Goal: Task Accomplishment & Management: Use online tool/utility

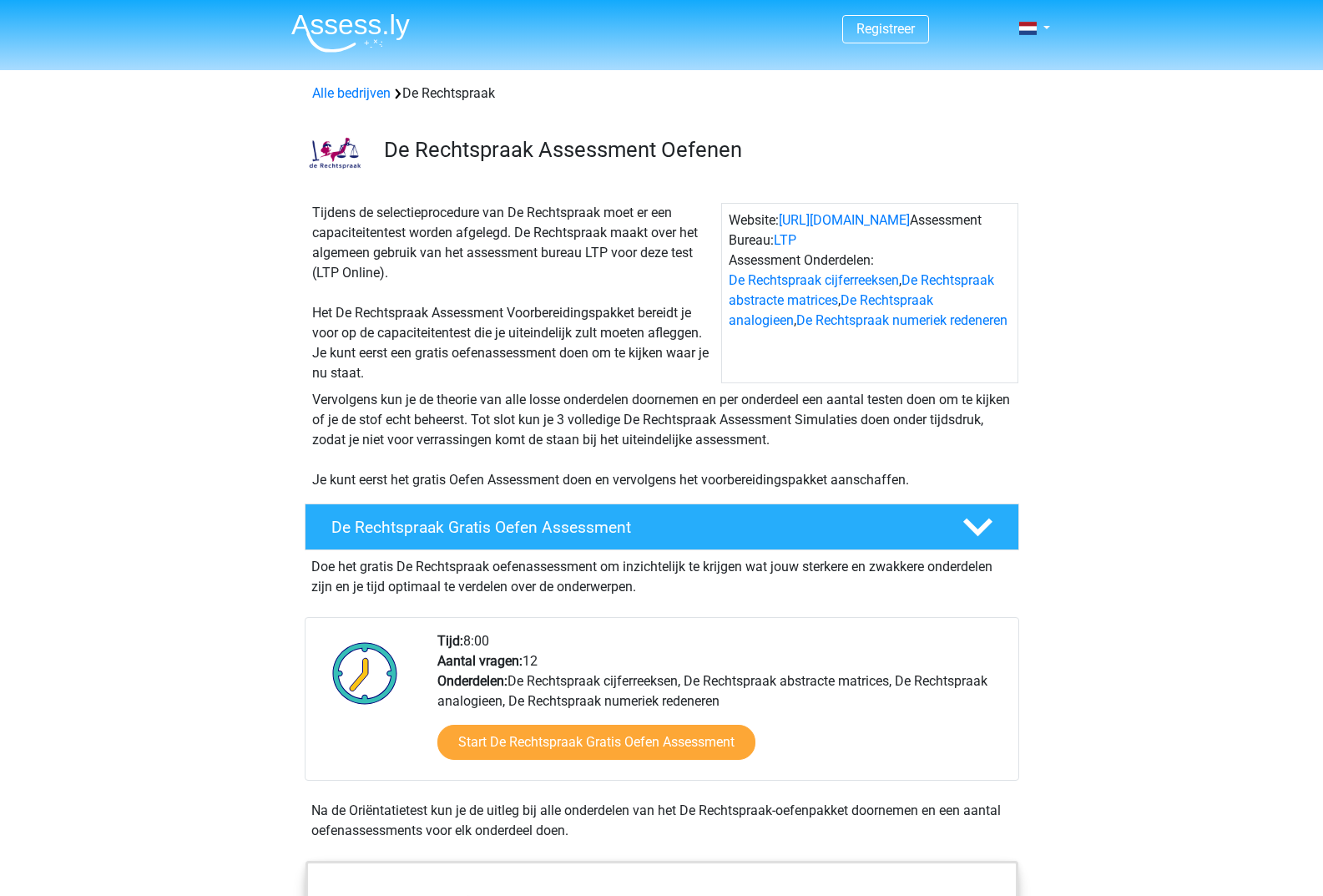
scroll to position [334, 0]
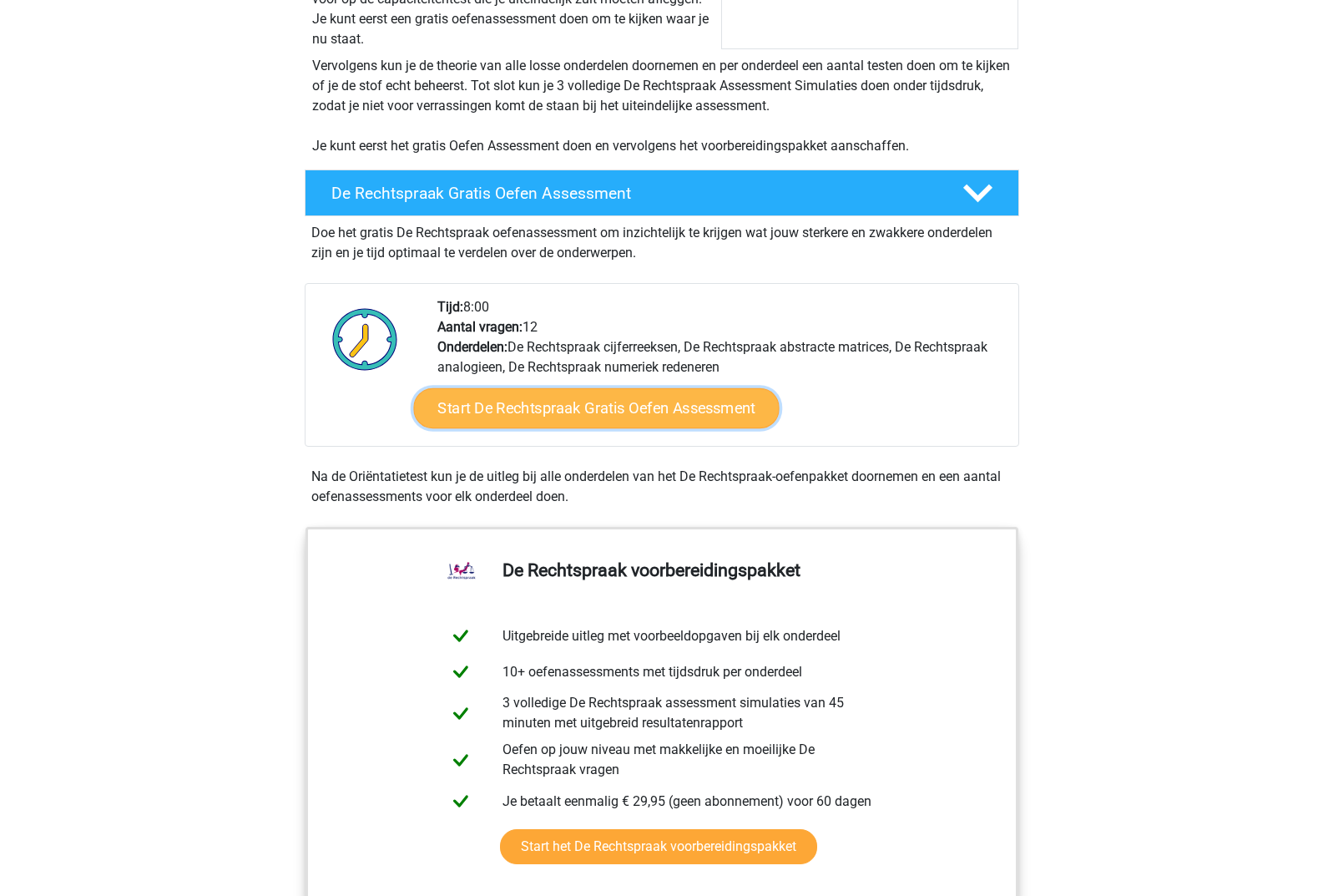
click at [641, 421] on link "Start De Rechtspraak Gratis Oefen Assessment" at bounding box center [595, 408] width 365 height 40
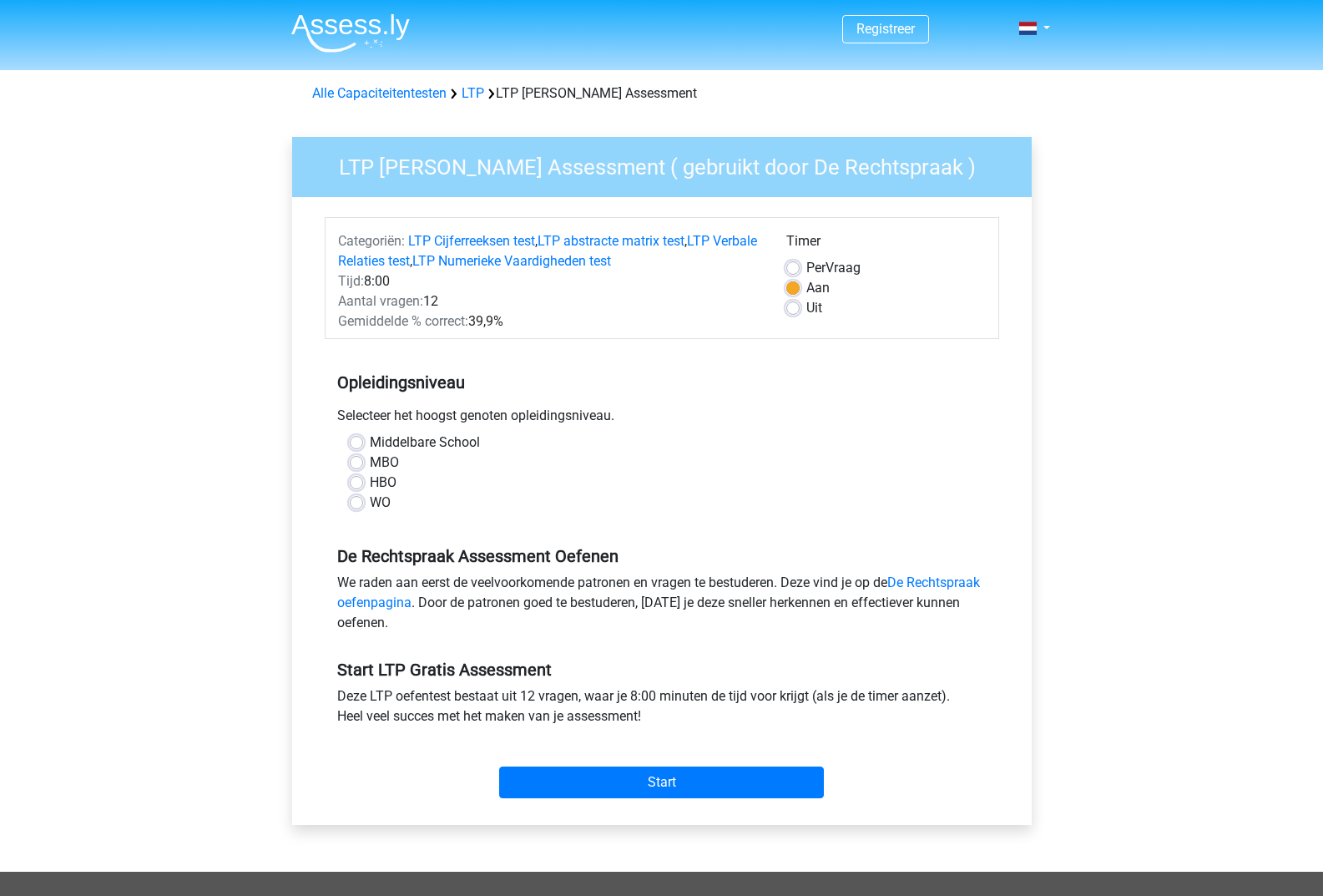
scroll to position [167, 0]
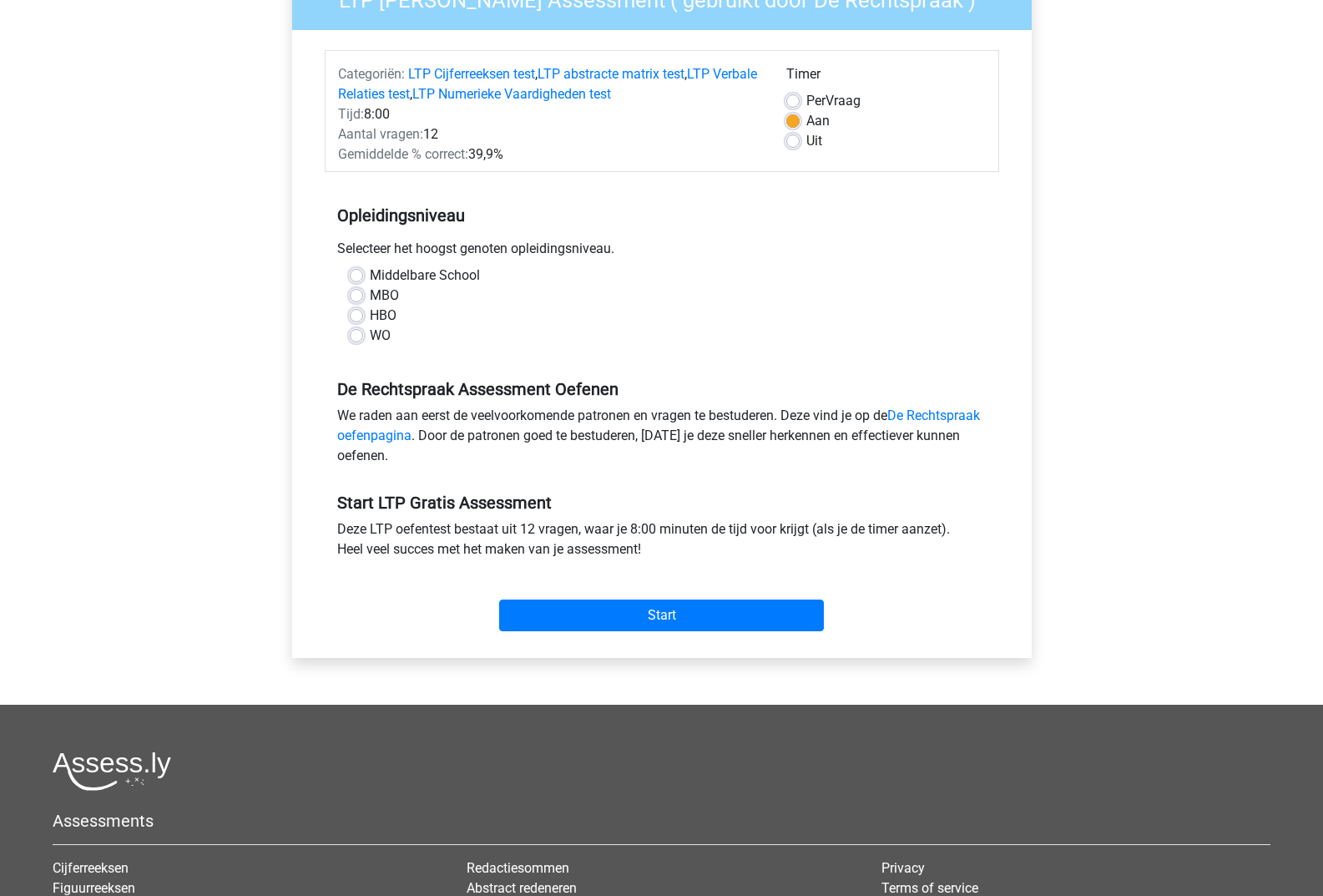
click at [370, 332] on label "WO" at bounding box center [381, 335] width 21 height 20
click at [356, 332] on input "WO" at bounding box center [356, 334] width 13 height 17
radio input "true"
click at [605, 599] on input "Start" at bounding box center [662, 614] width 325 height 31
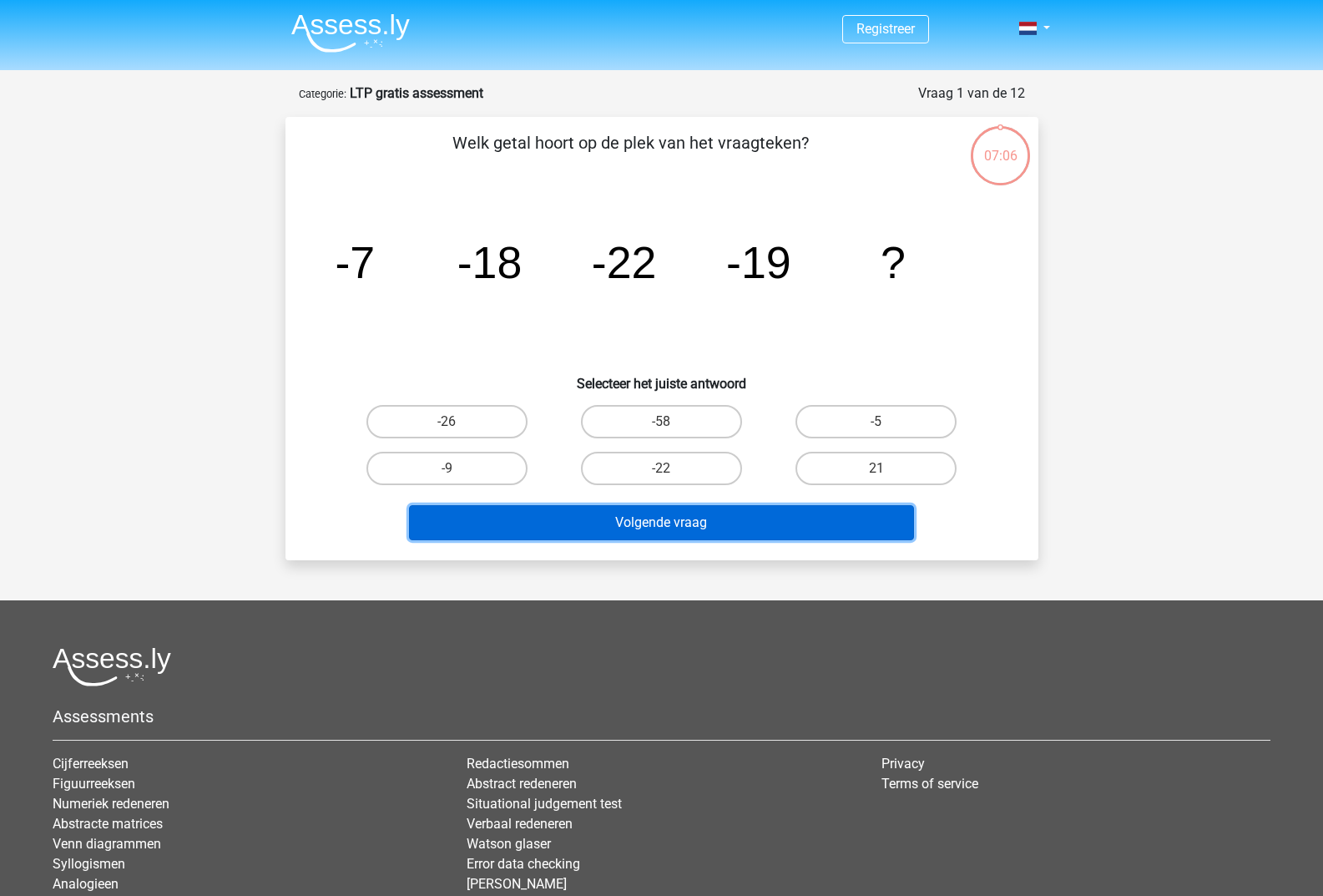
click at [660, 519] on button "Volgende vraag" at bounding box center [662, 522] width 505 height 35
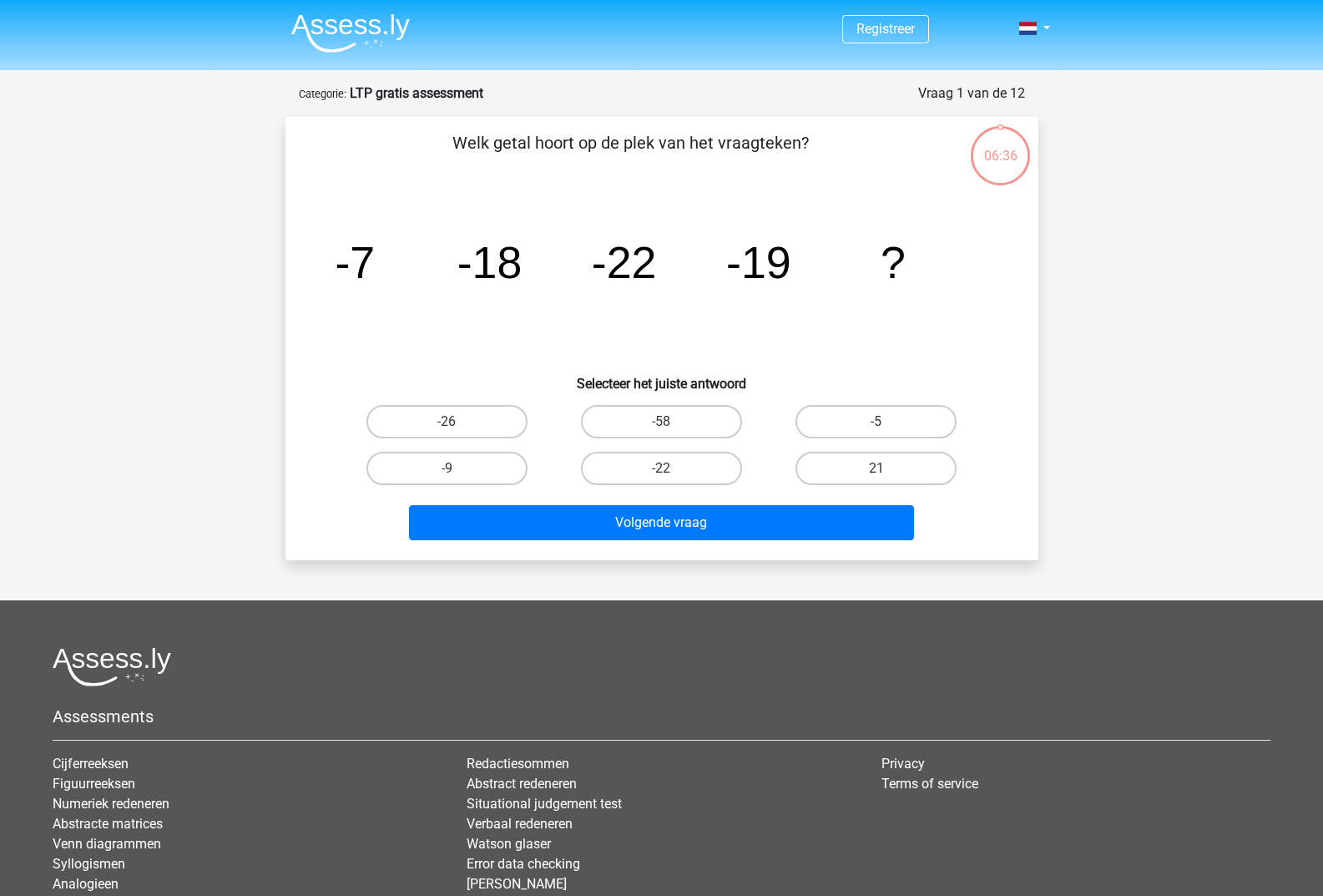
click at [396, 351] on icon "image/svg+xml -7 -18 -22 -19 ?" at bounding box center [662, 278] width 673 height 169
click at [641, 447] on div "-22" at bounding box center [662, 468] width 214 height 47
click at [495, 427] on label "-26" at bounding box center [447, 421] width 161 height 33
click at [457, 427] on input "-26" at bounding box center [452, 426] width 10 height 10
radio input "true"
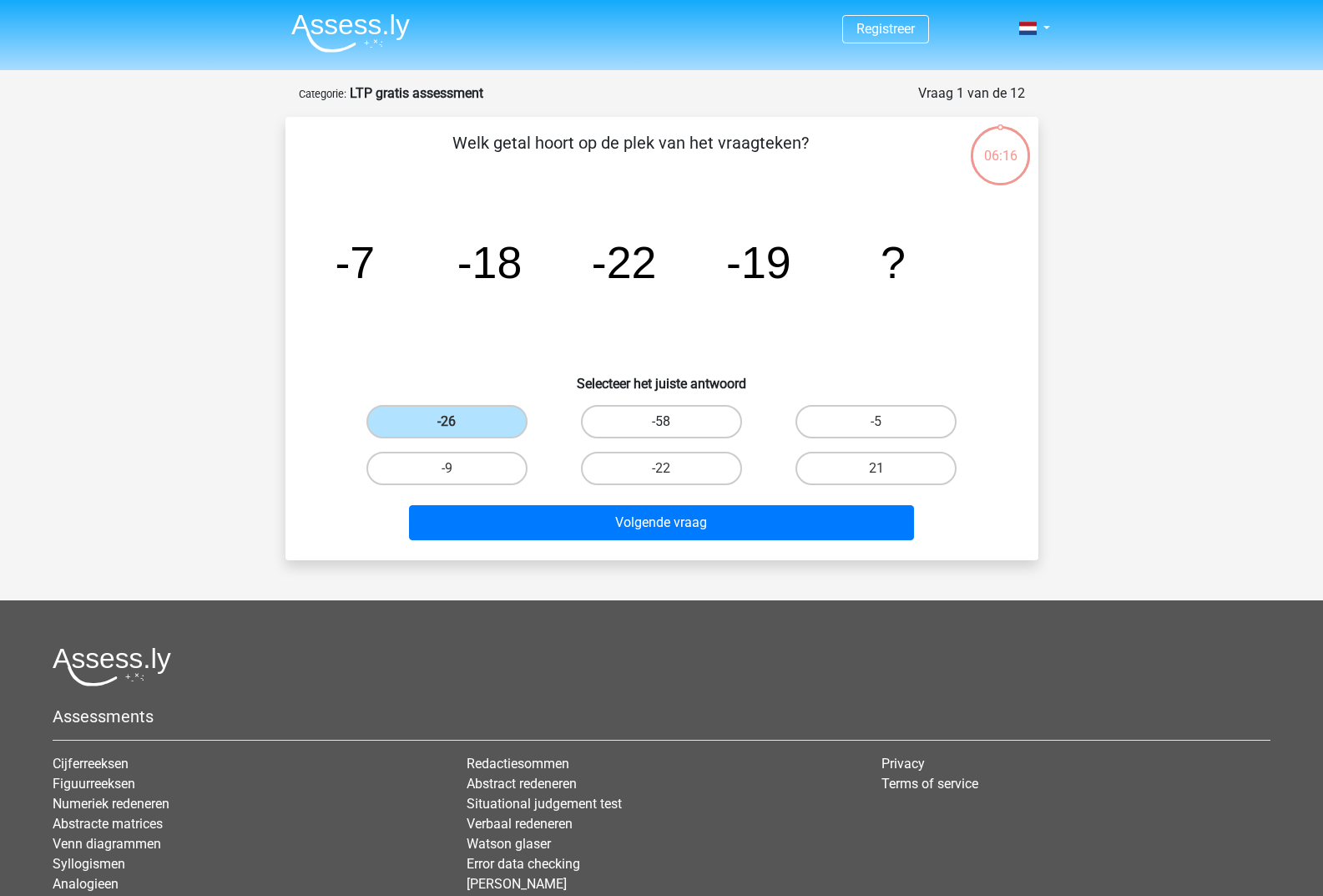
click at [641, 417] on label "-58" at bounding box center [662, 421] width 161 height 33
click at [662, 421] on input "-58" at bounding box center [666, 426] width 10 height 10
radio input "true"
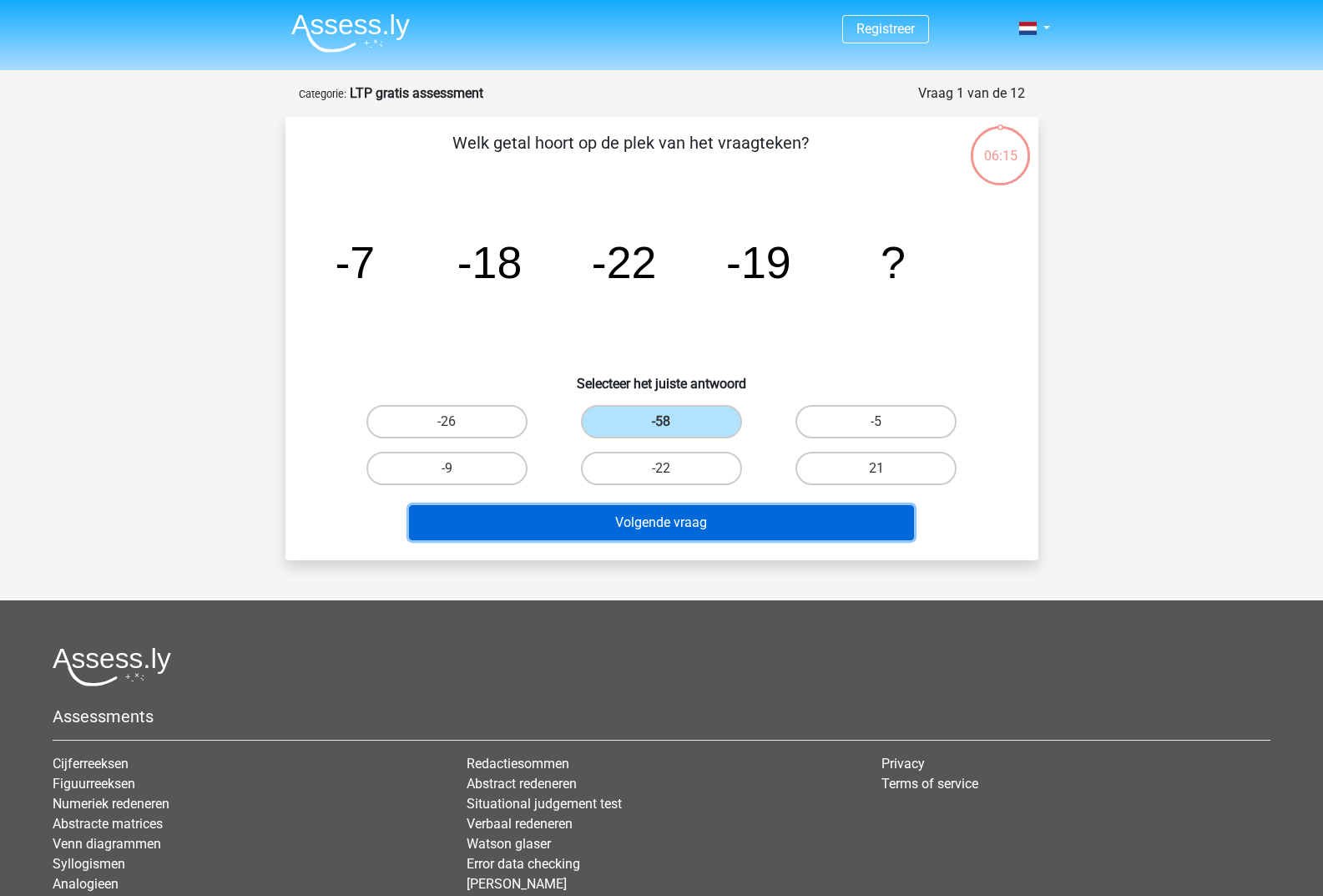
click at [649, 507] on button "Volgende vraag" at bounding box center [662, 522] width 505 height 35
